Goal: Transaction & Acquisition: Purchase product/service

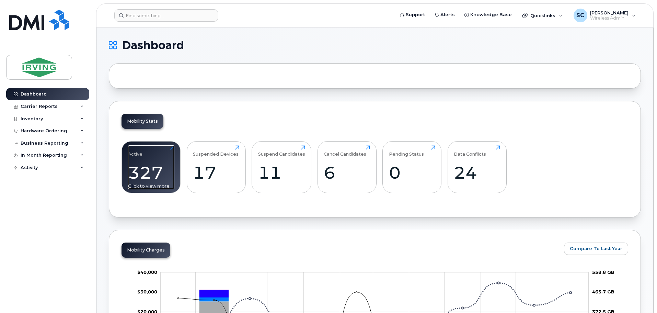
click at [165, 171] on div "327" at bounding box center [151, 172] width 46 height 20
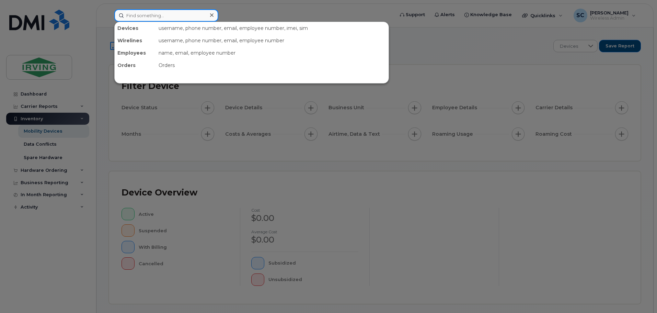
click at [151, 15] on input at bounding box center [166, 15] width 104 height 12
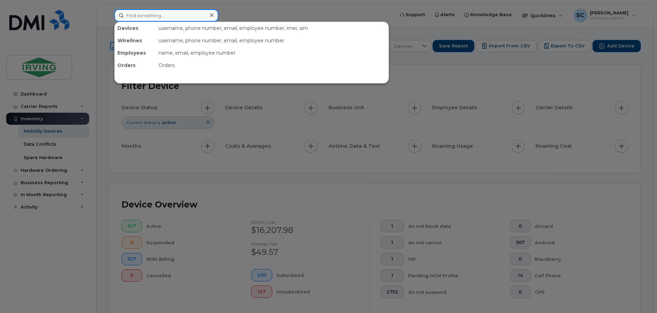
click at [147, 16] on input at bounding box center [166, 15] width 104 height 12
paste input "[PHONE_NUMBER]"
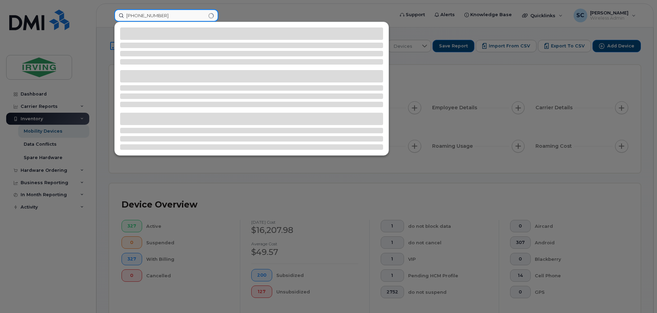
type input "[PHONE_NUMBER]"
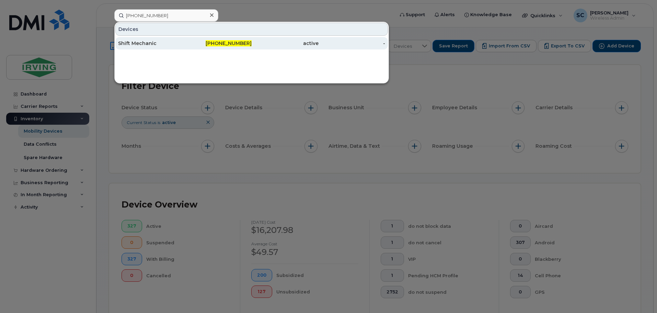
click at [156, 45] on div "Shift Mechanic" at bounding box center [151, 43] width 67 height 7
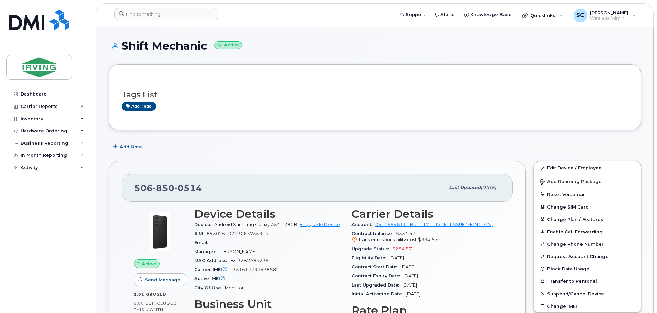
scroll to position [69, 0]
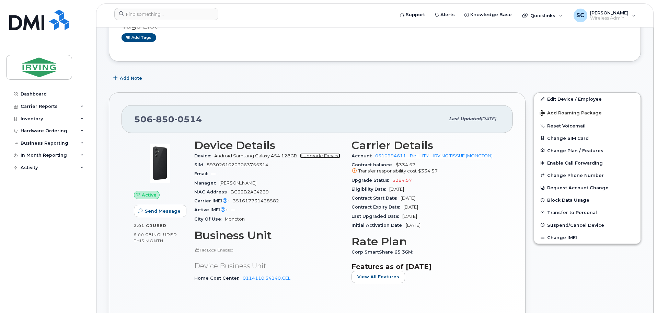
click at [312, 153] on link "+ Upgrade Device" at bounding box center [320, 155] width 40 height 5
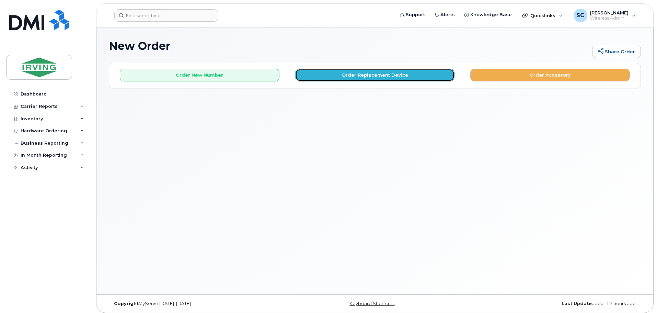
click at [344, 79] on button "Order Replacement Device" at bounding box center [375, 75] width 160 height 13
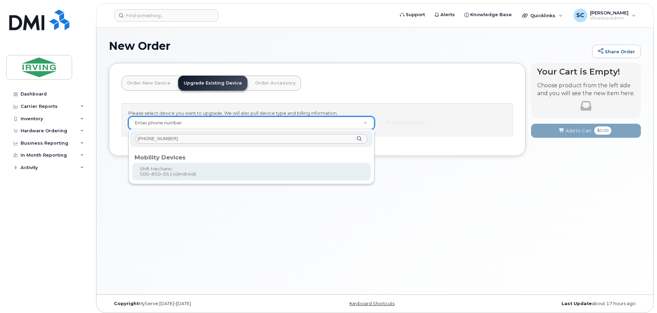
type input "506-850-0514"
type input "699218"
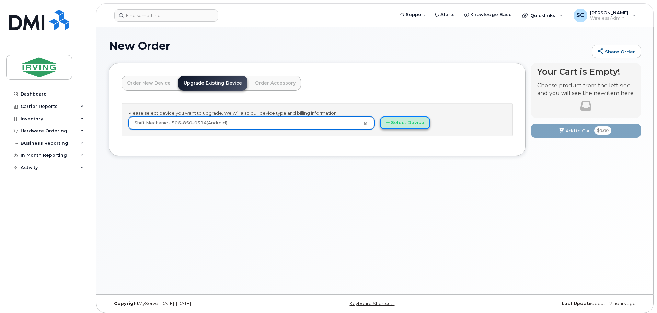
click at [409, 126] on button "Select Device" at bounding box center [405, 122] width 50 height 13
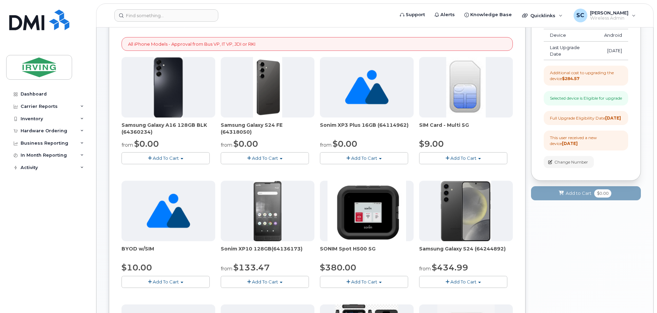
scroll to position [103, 0]
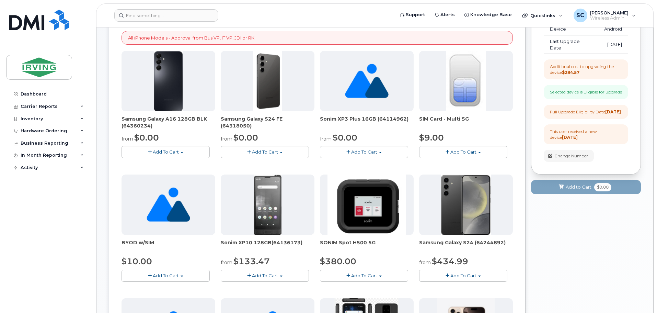
click at [254, 151] on span "Add To Cart" at bounding box center [265, 151] width 26 height 5
click at [251, 165] on link "$0.00 - 3 year term - voice & data plan (128GB)" at bounding box center [281, 164] width 119 height 9
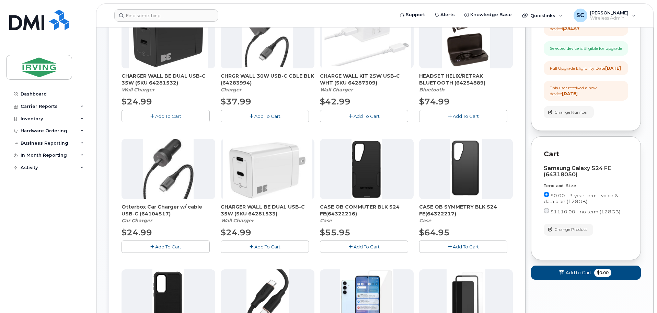
scroll to position [206, 0]
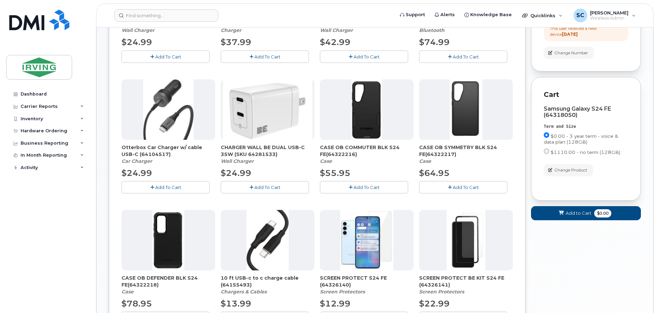
click at [369, 191] on button "Add To Cart" at bounding box center [364, 187] width 88 height 12
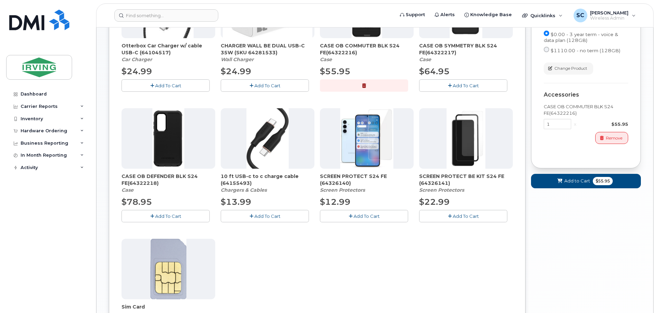
scroll to position [309, 0]
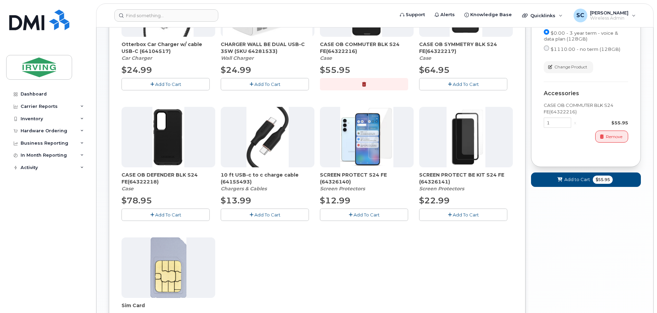
click at [453, 174] on span "SCREEN PROTECT BE KIT S24 FE (64326141)" at bounding box center [466, 178] width 94 height 14
click at [460, 145] on img at bounding box center [466, 137] width 39 height 60
click at [357, 172] on span "SCREEN PROTECT S24 FE (64326140)" at bounding box center [367, 178] width 94 height 14
drag, startPoint x: 347, startPoint y: 187, endPoint x: 354, endPoint y: 187, distance: 6.5
click at [354, 187] on em "Screen Protectors" at bounding box center [342, 188] width 45 height 6
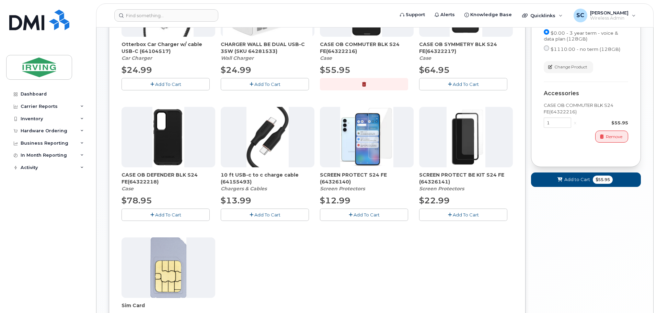
click at [464, 191] on em "Screen Protectors" at bounding box center [441, 188] width 45 height 6
click at [455, 161] on img at bounding box center [466, 137] width 39 height 60
click at [470, 212] on span "Add To Cart" at bounding box center [466, 214] width 26 height 5
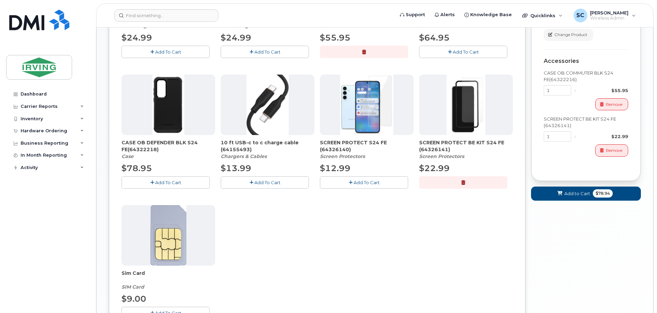
scroll to position [343, 0]
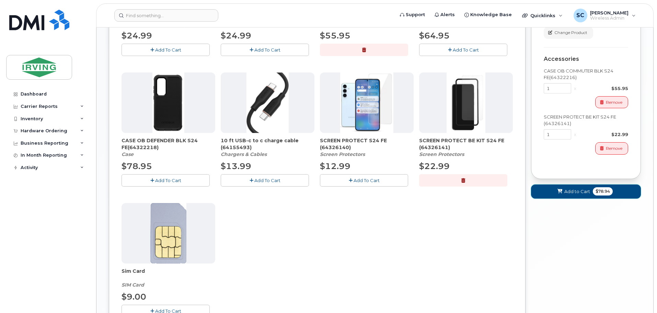
click at [555, 198] on button "Add to Cart $78.94" at bounding box center [586, 191] width 110 height 14
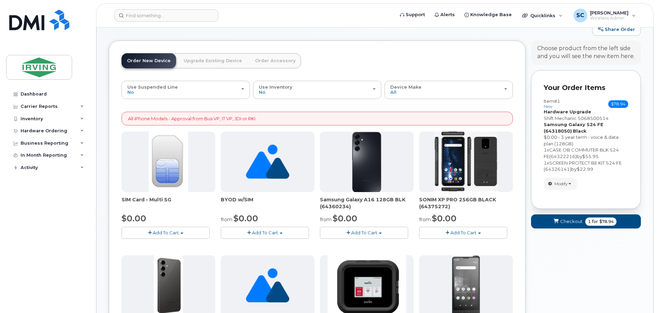
scroll to position [34, 0]
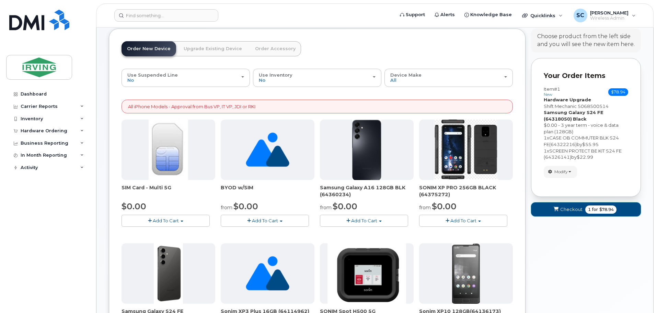
click at [569, 208] on span "Checkout" at bounding box center [571, 209] width 22 height 7
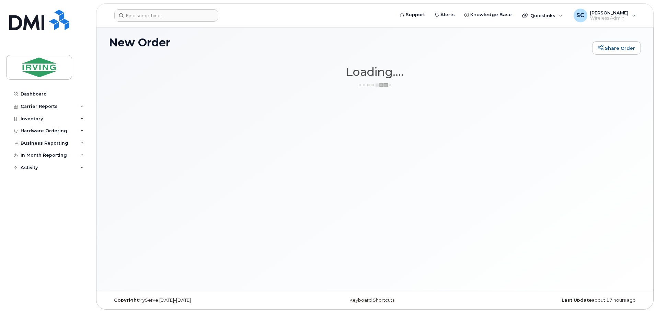
scroll to position [3, 0]
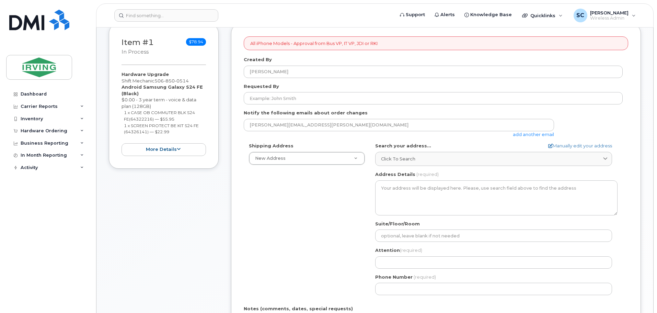
scroll to position [137, 0]
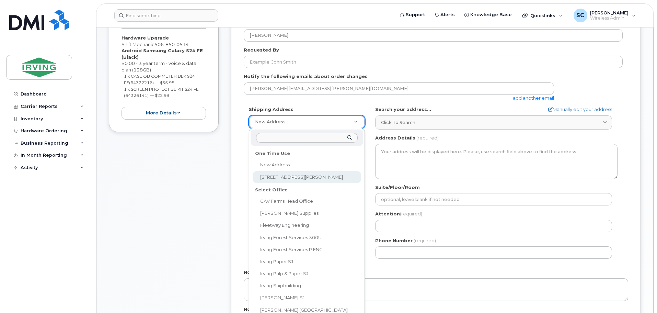
select select "102 Rue Dawson"
type input "102 Rue Dawson"
type input "1522"
type input "E1A 0C1"
type input "[PERSON_NAME]"
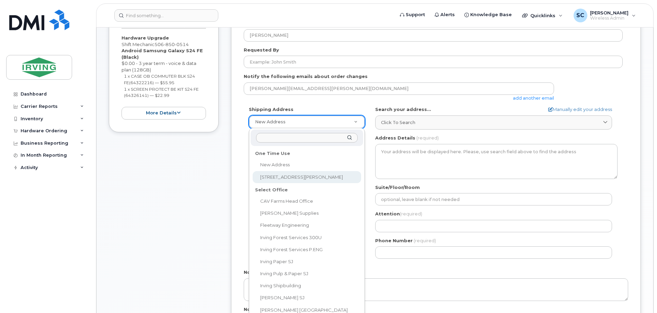
type input "5068665816"
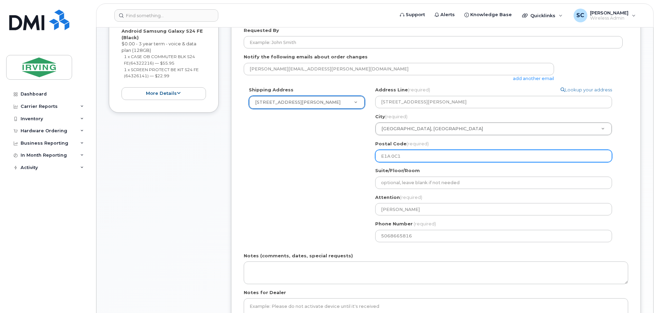
scroll to position [240, 0]
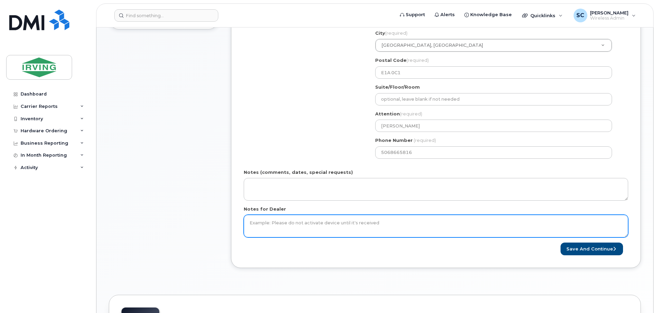
click at [313, 222] on textarea "Notes for Dealer" at bounding box center [436, 226] width 385 height 23
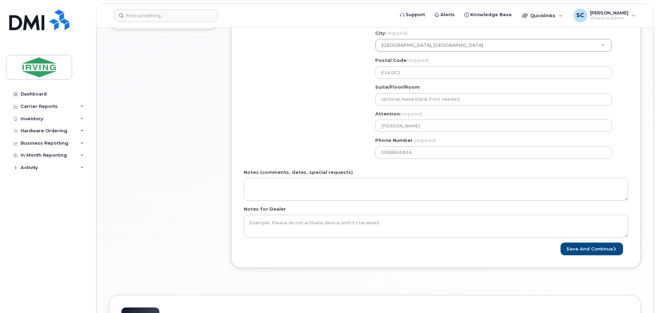
click at [324, 157] on div "Shipping Address 102 Rue Dawson New Address 102 Rue Dawson CAV Farms Head Offic…" at bounding box center [433, 83] width 379 height 160
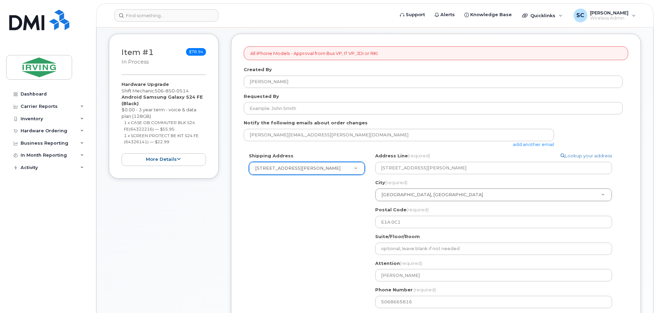
scroll to position [103, 0]
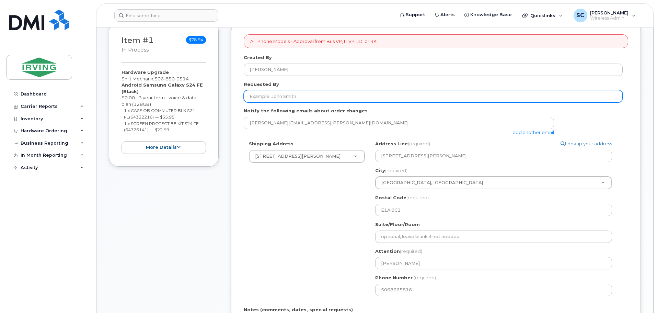
click at [279, 94] on input "Requested By" at bounding box center [433, 96] width 379 height 12
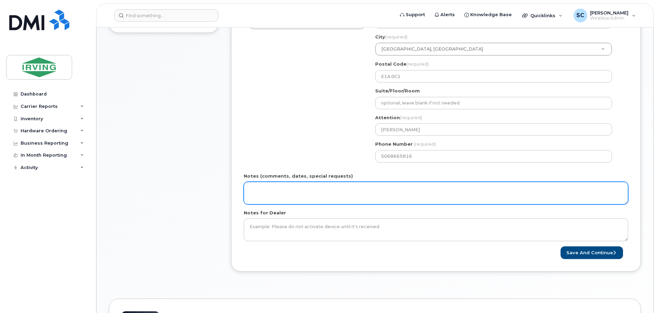
scroll to position [240, 0]
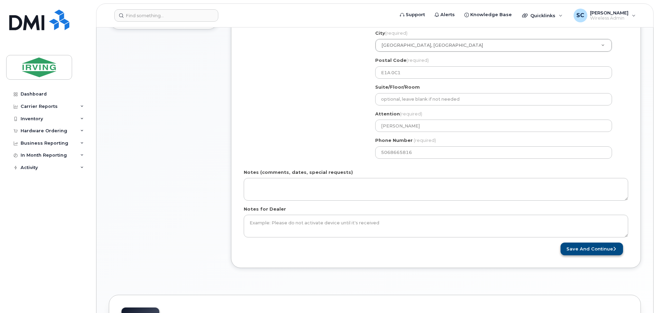
type input "[PERSON_NAME]"
drag, startPoint x: 574, startPoint y: 244, endPoint x: 570, endPoint y: 247, distance: 4.8
click at [574, 244] on button "Save and Continue" at bounding box center [592, 248] width 62 height 13
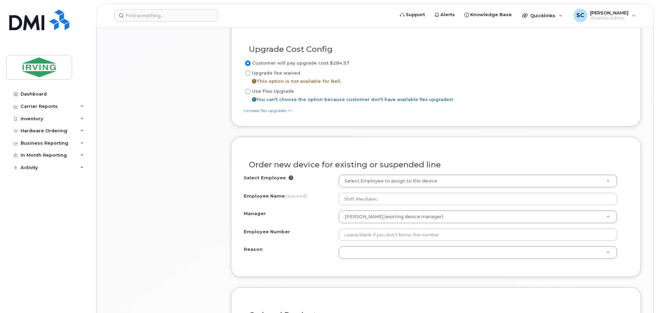
scroll to position [378, 0]
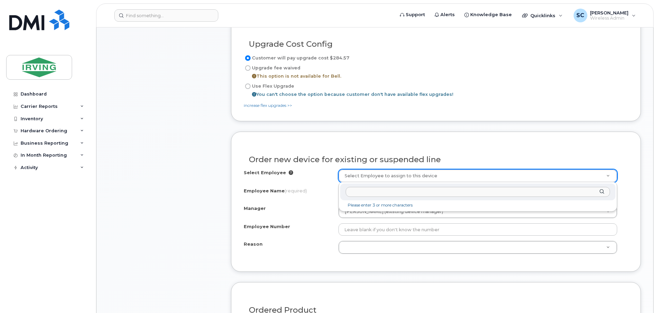
click at [371, 190] on input "text" at bounding box center [478, 192] width 264 height 10
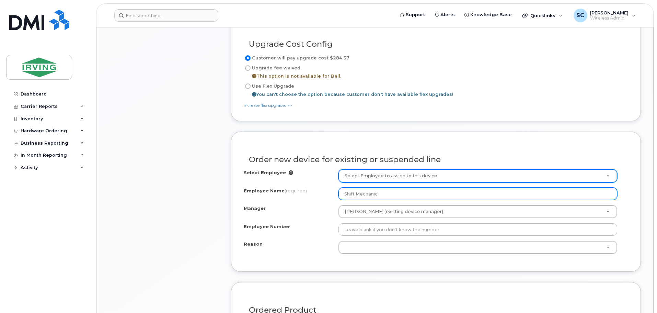
click at [381, 193] on input "Shift Mechanic" at bounding box center [478, 193] width 279 height 12
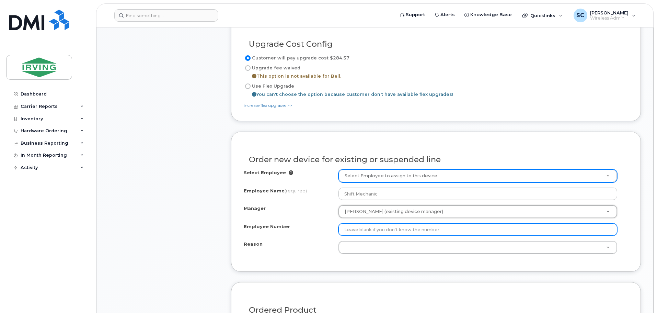
click at [356, 226] on input "Employee Number" at bounding box center [478, 229] width 279 height 12
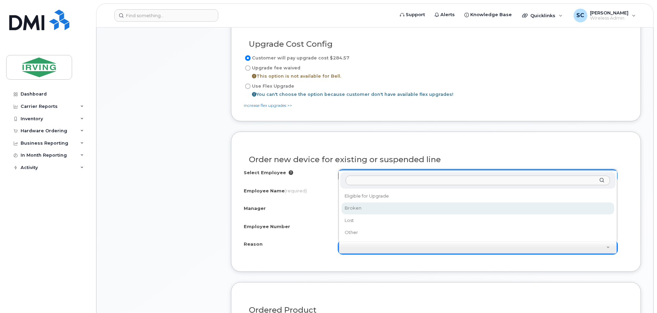
select select "broken"
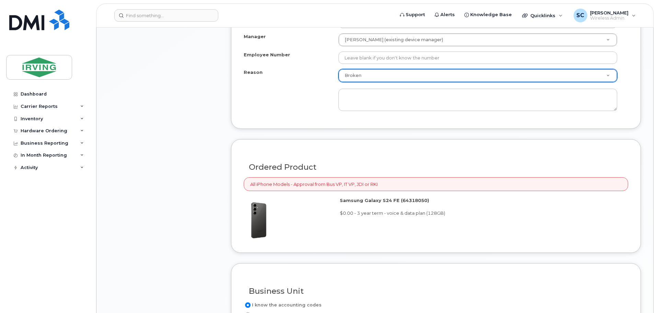
scroll to position [652, 0]
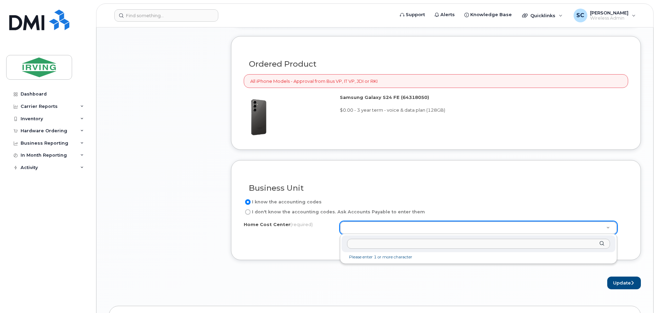
click at [383, 246] on input "text" at bounding box center [478, 244] width 263 height 10
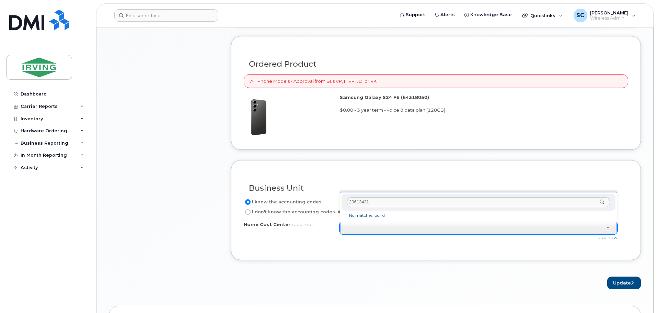
drag, startPoint x: 383, startPoint y: 204, endPoint x: 342, endPoint y: 195, distance: 42.1
click at [342, 195] on div "20613431 No matches found" at bounding box center [478, 207] width 277 height 30
click at [368, 200] on input "20613431" at bounding box center [478, 202] width 263 height 10
paste input "0114110.54140.CEL"
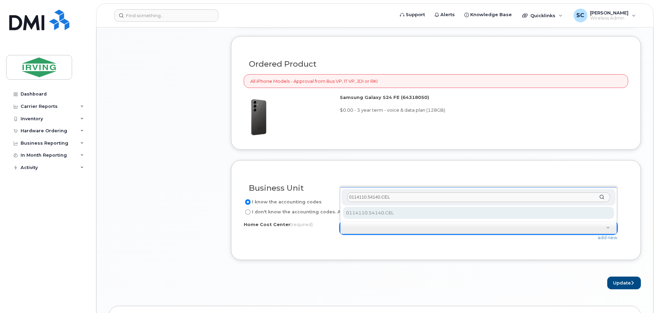
type input "0114110.54140.CEL"
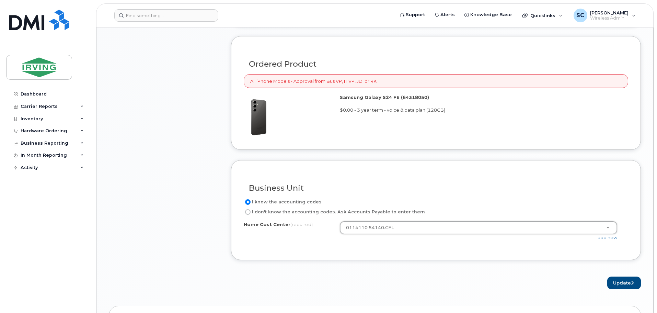
scroll to position [755, 0]
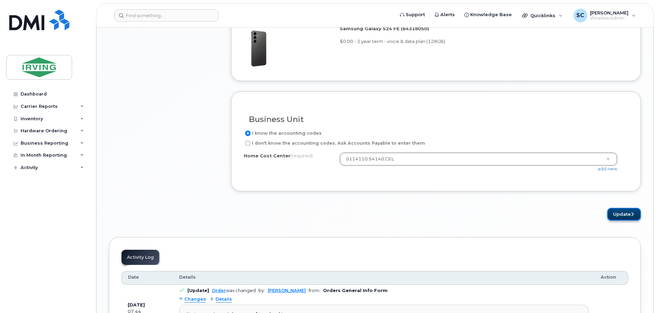
click at [620, 214] on button "Update" at bounding box center [624, 214] width 34 height 13
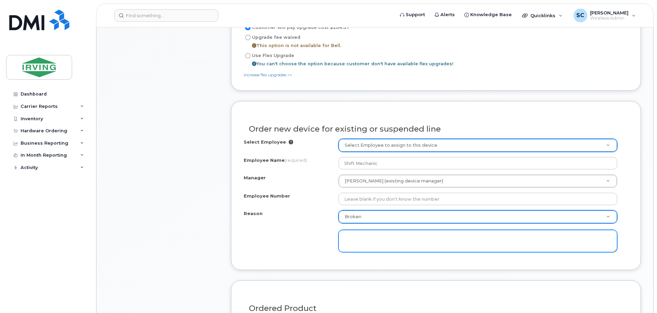
scroll to position [398, 0]
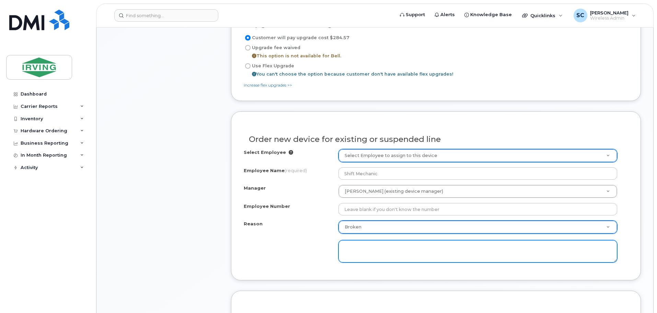
click at [358, 246] on textarea at bounding box center [478, 251] width 279 height 23
click at [389, 242] on textarea at bounding box center [478, 251] width 279 height 23
paste textarea "It will not them answer sometimes amongst other glitches. It does take a lot of…"
click at [366, 249] on textarea "It will not them answer sometimes amongst other glitches. It does take a lot of…" at bounding box center [478, 251] width 279 height 23
click at [555, 250] on textarea "It will not let them answer sometimes amongst other glitches. It does take a lo…" at bounding box center [478, 251] width 279 height 23
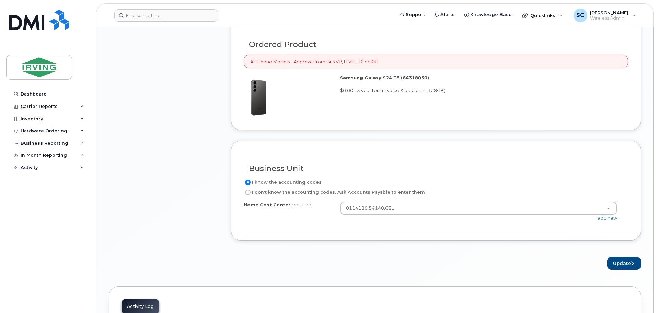
scroll to position [673, 0]
type textarea "It will not let them answer sometimes amongst other glitches. It does take a lo…"
click at [612, 264] on button "Update" at bounding box center [624, 262] width 34 height 13
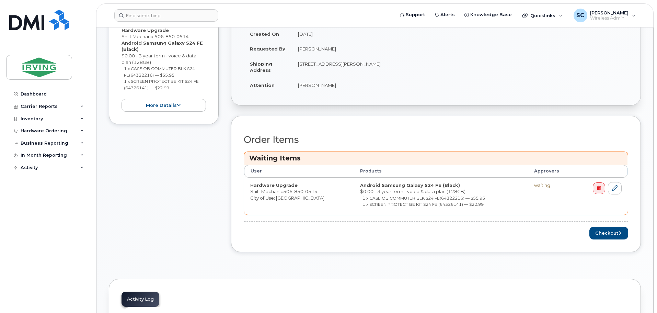
scroll to position [206, 0]
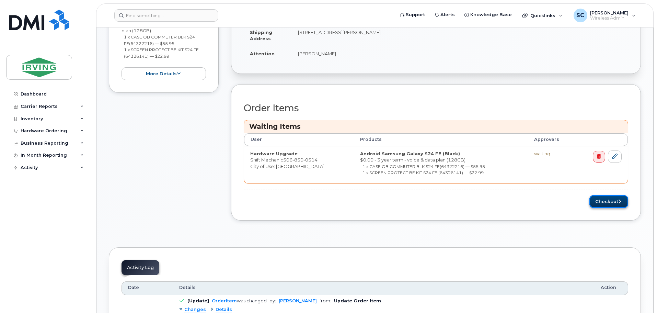
click at [602, 197] on button "Checkout" at bounding box center [608, 201] width 39 height 13
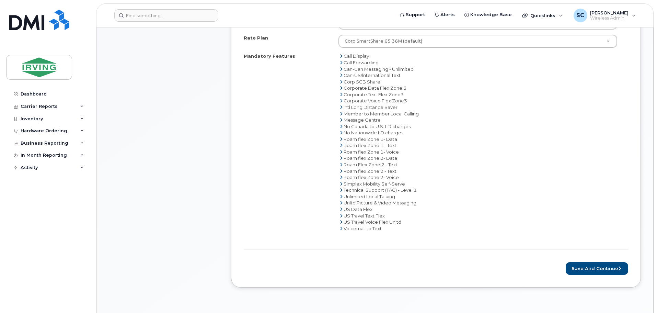
scroll to position [309, 0]
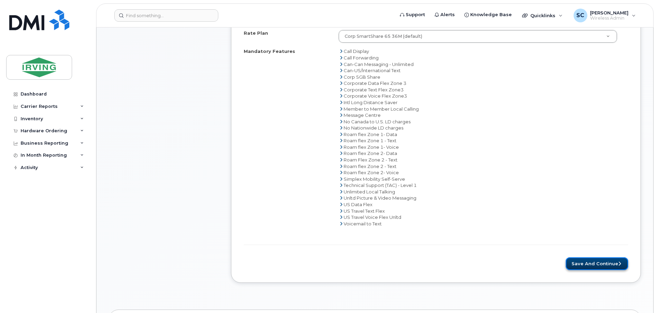
click at [619, 264] on icon "submit" at bounding box center [619, 263] width 3 height 4
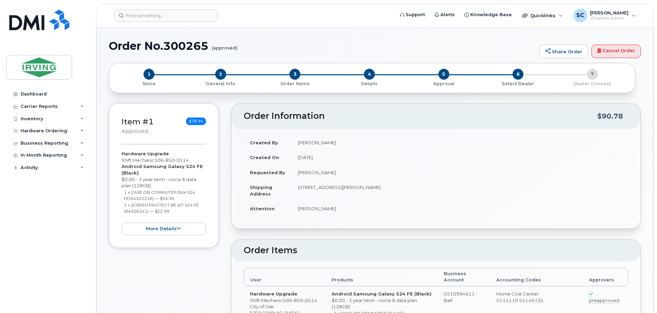
radio input "true"
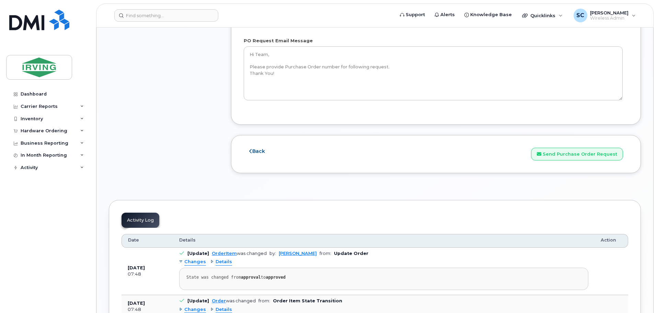
scroll to position [446, 0]
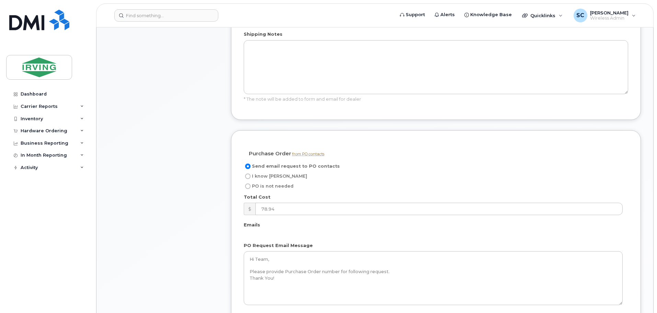
click at [249, 173] on input "I know PO" at bounding box center [247, 175] width 5 height 5
radio input "true"
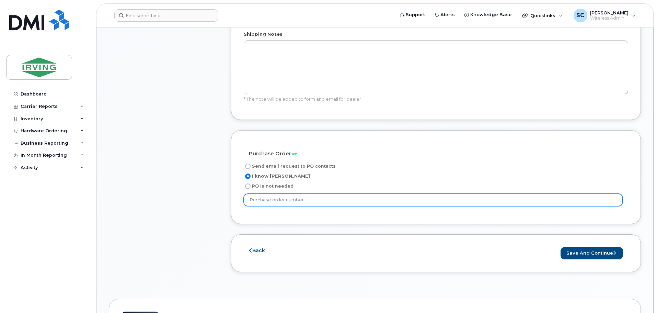
click at [278, 194] on input "text" at bounding box center [433, 200] width 379 height 12
click at [269, 194] on input "text" at bounding box center [433, 200] width 379 height 12
paste input "20613431"
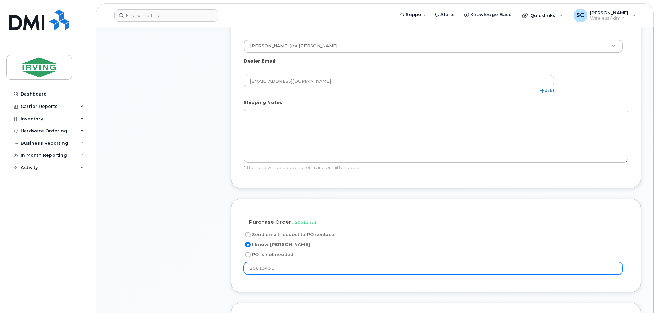
scroll to position [378, 0]
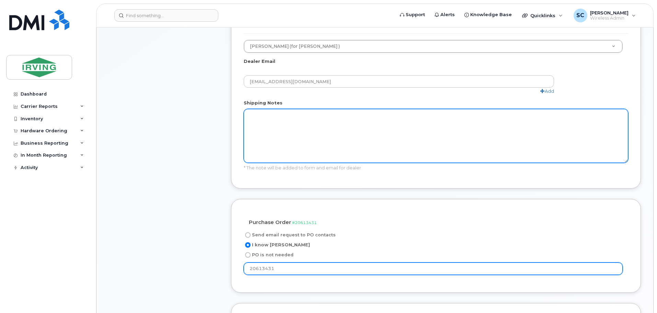
type input "20613431"
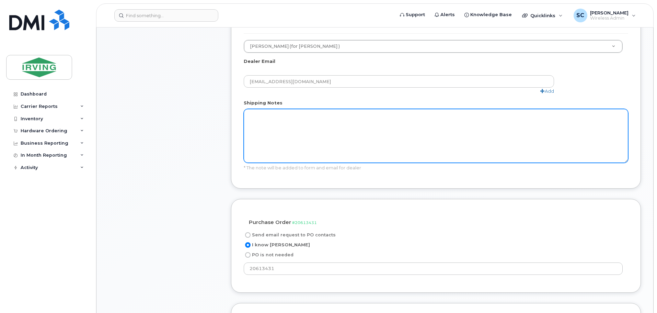
click at [380, 147] on textarea "Shipping Notes" at bounding box center [436, 136] width 385 height 54
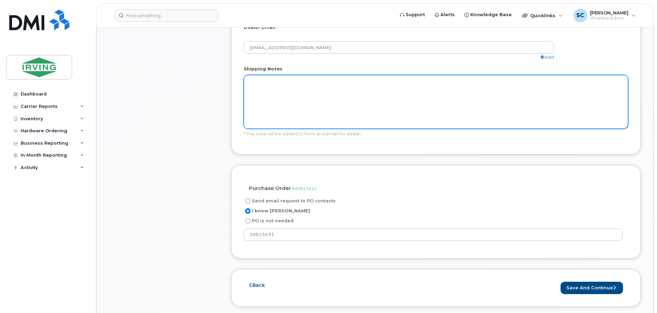
scroll to position [412, 0]
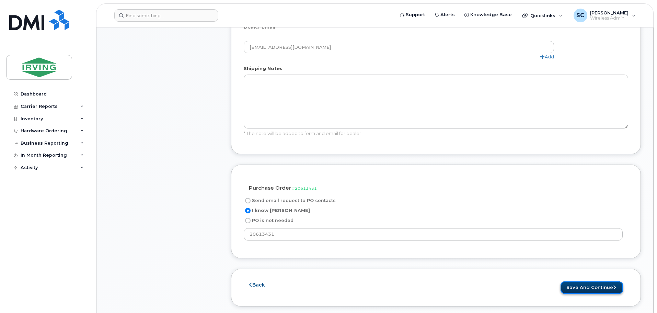
click at [573, 281] on button "Save and Continue" at bounding box center [592, 287] width 62 height 13
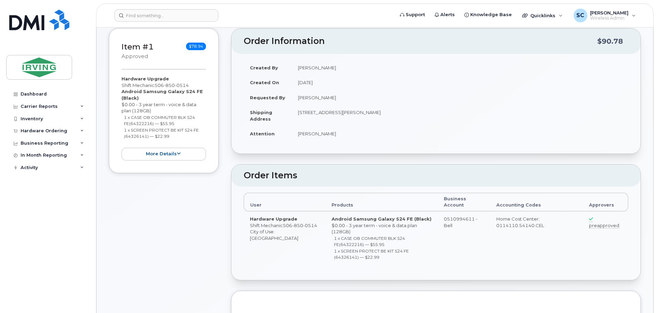
scroll to position [69, 0]
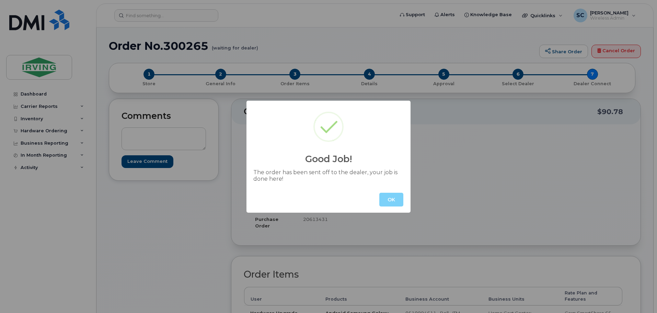
drag, startPoint x: 391, startPoint y: 200, endPoint x: 390, endPoint y: 195, distance: 5.2
click at [391, 200] on button "OK" at bounding box center [391, 200] width 24 height 14
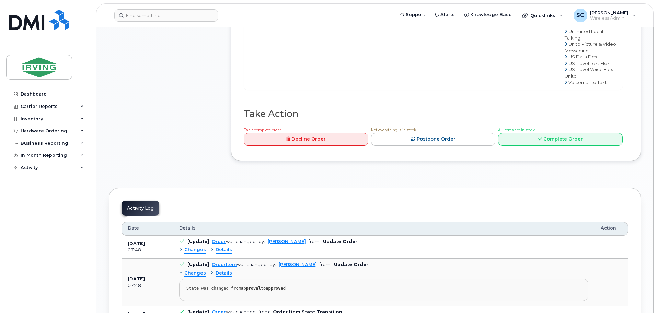
scroll to position [34, 0]
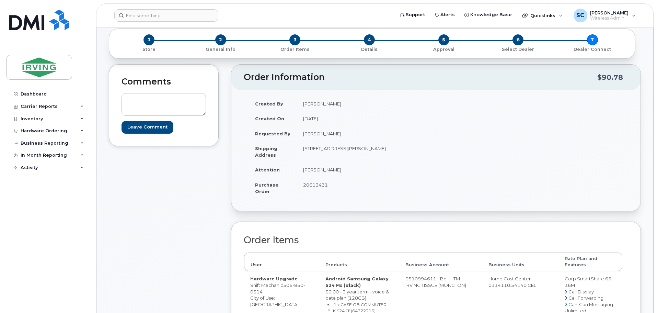
drag, startPoint x: 363, startPoint y: 148, endPoint x: 390, endPoint y: 148, distance: 27.5
click at [390, 148] on td "[STREET_ADDRESS][PERSON_NAME]" at bounding box center [364, 151] width 134 height 21
click at [394, 148] on td "[STREET_ADDRESS][PERSON_NAME]" at bounding box center [364, 151] width 134 height 21
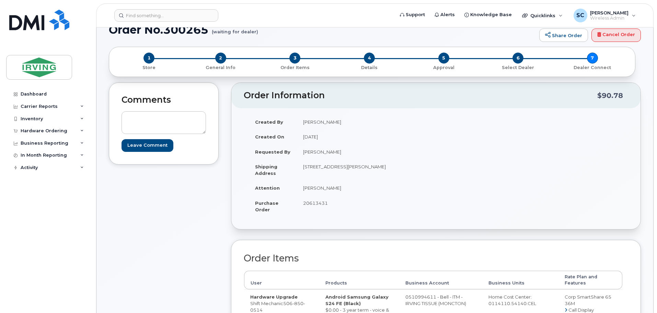
scroll to position [0, 0]
